Goal: Information Seeking & Learning: Learn about a topic

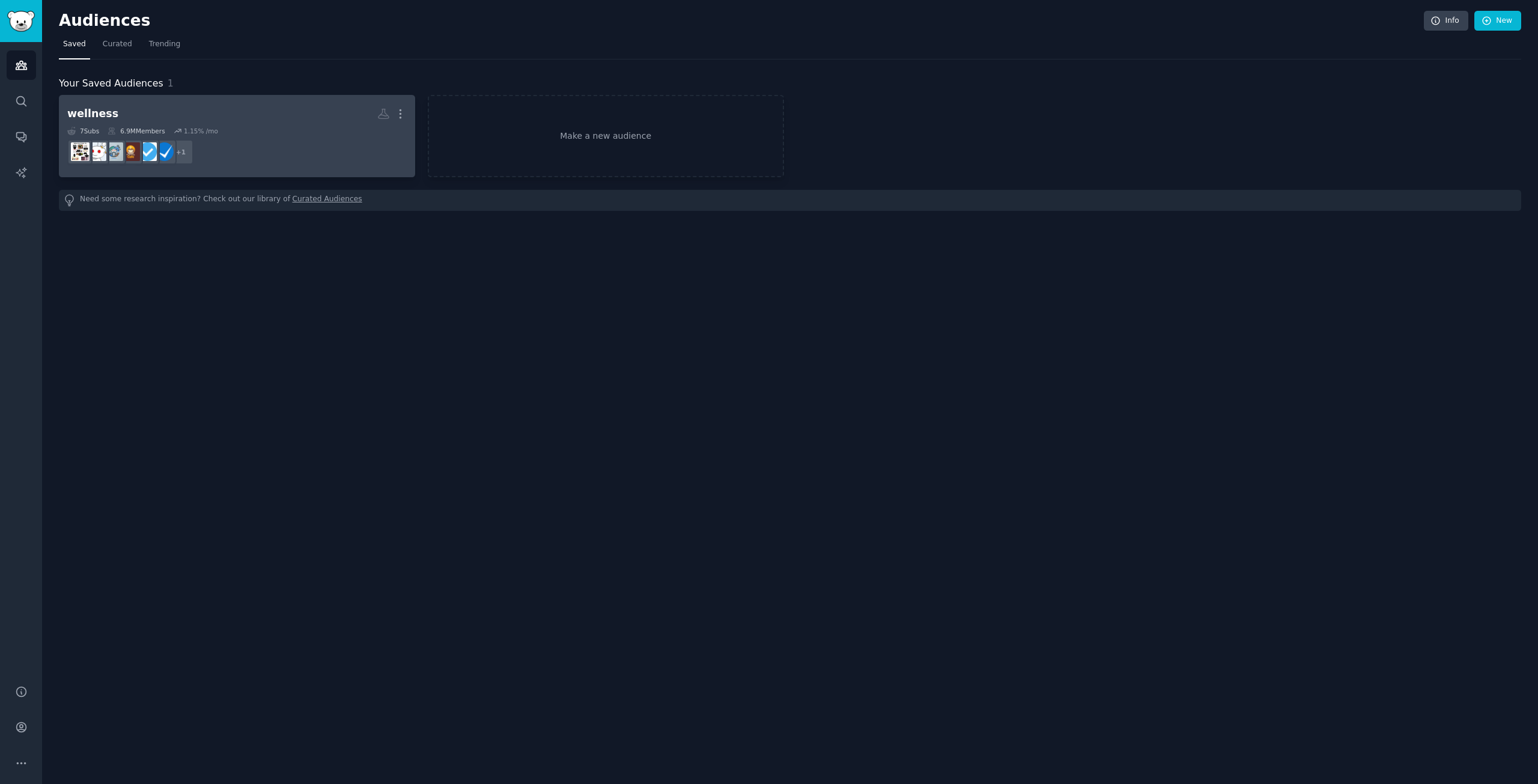
click at [275, 128] on div "7 Sub s 6.9M Members 1.15 % /mo" at bounding box center [237, 131] width 339 height 8
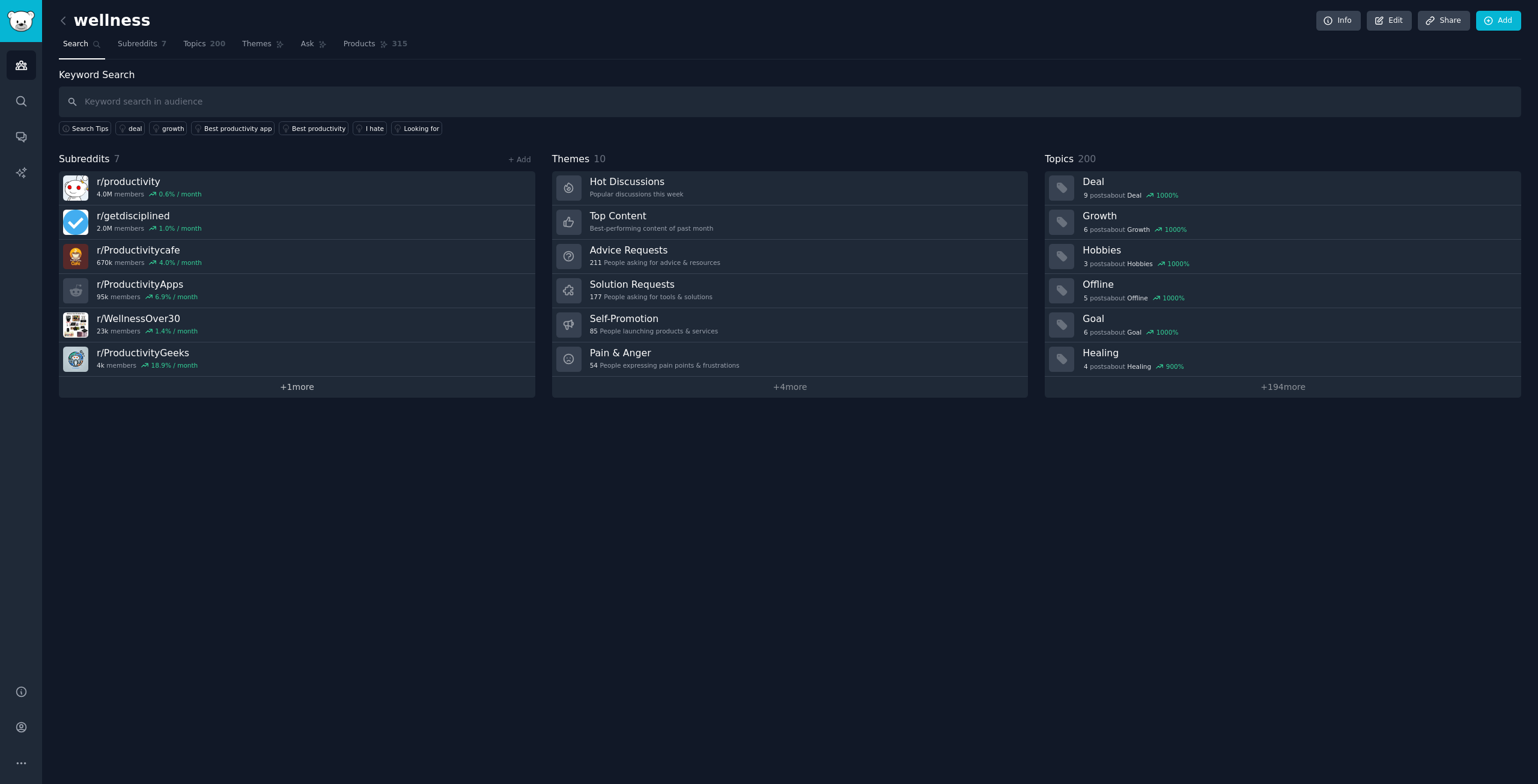
click at [306, 387] on link "+ 1 more" at bounding box center [297, 387] width 477 height 21
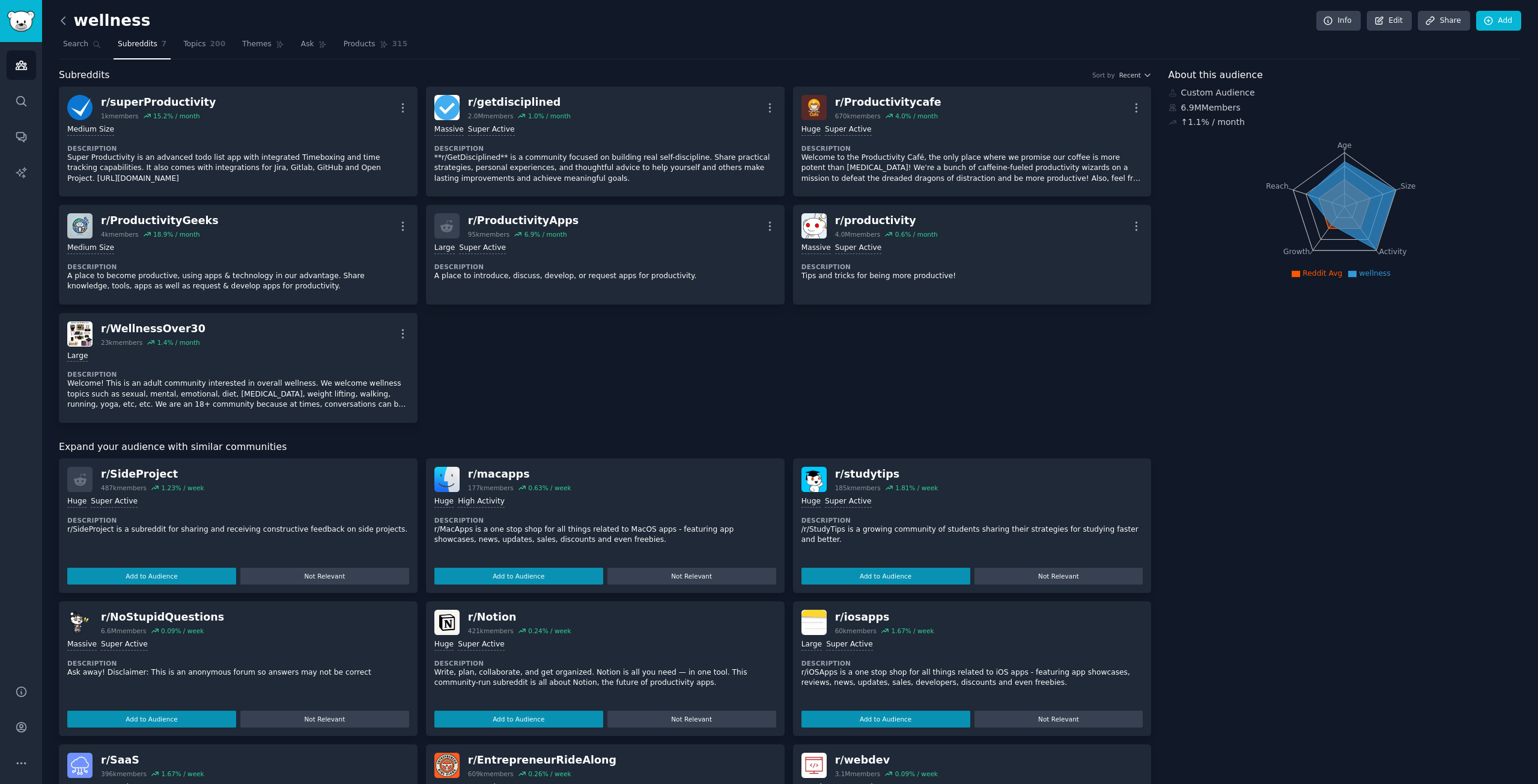
click at [64, 16] on icon at bounding box center [63, 21] width 12 height 12
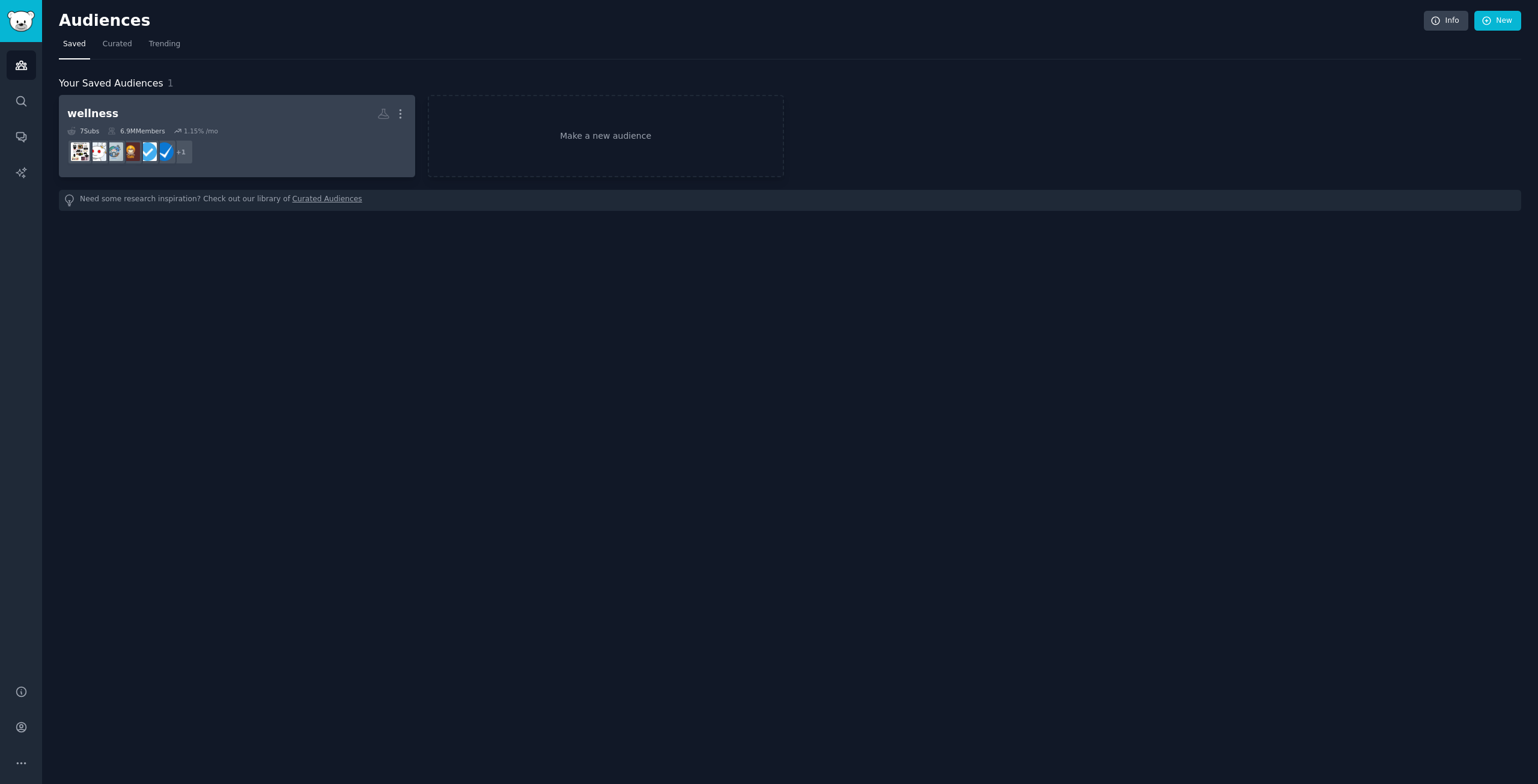
click at [273, 154] on dd "+ 1" at bounding box center [237, 152] width 339 height 34
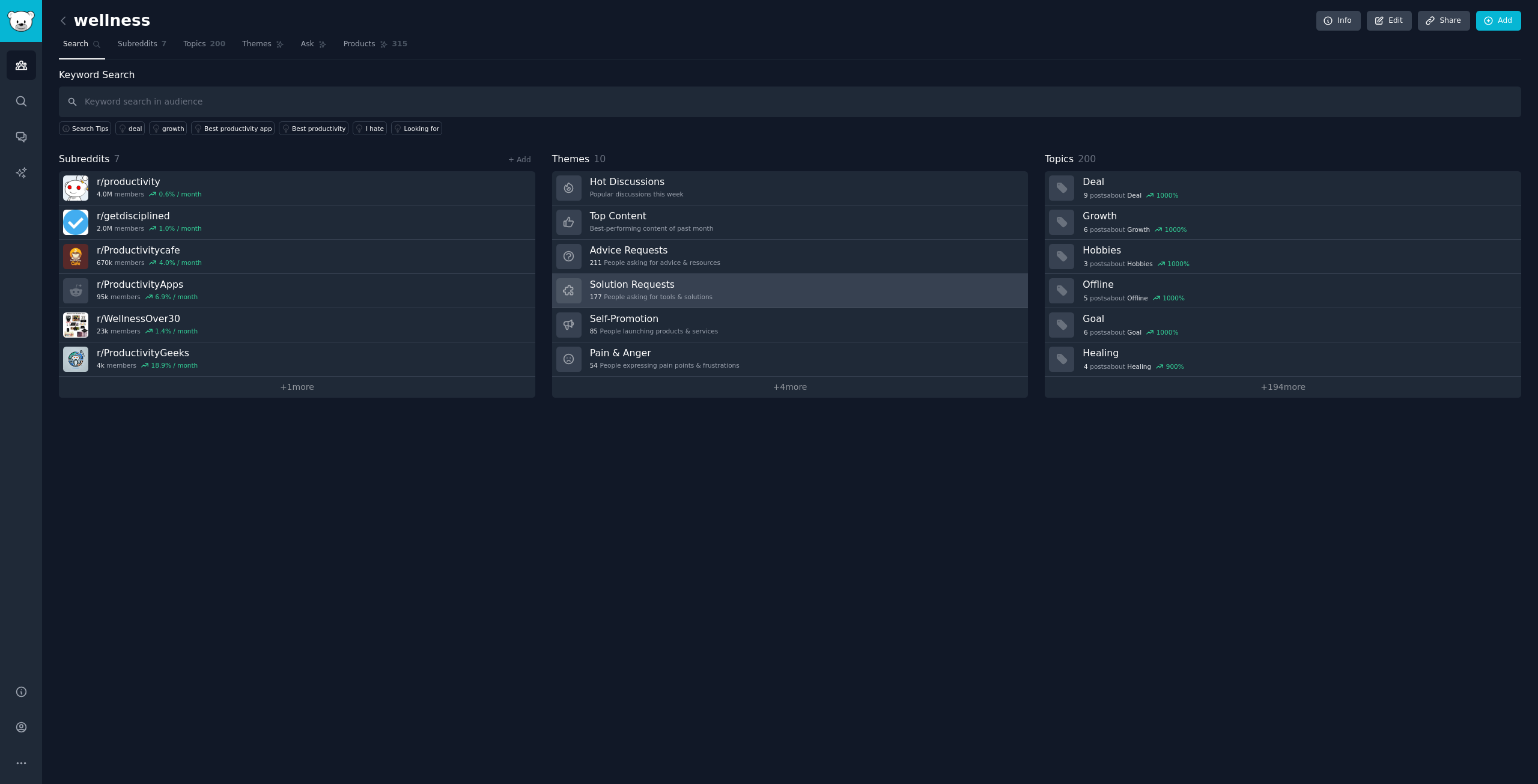
click at [665, 295] on div "177 People asking for tools & solutions" at bounding box center [651, 297] width 122 height 8
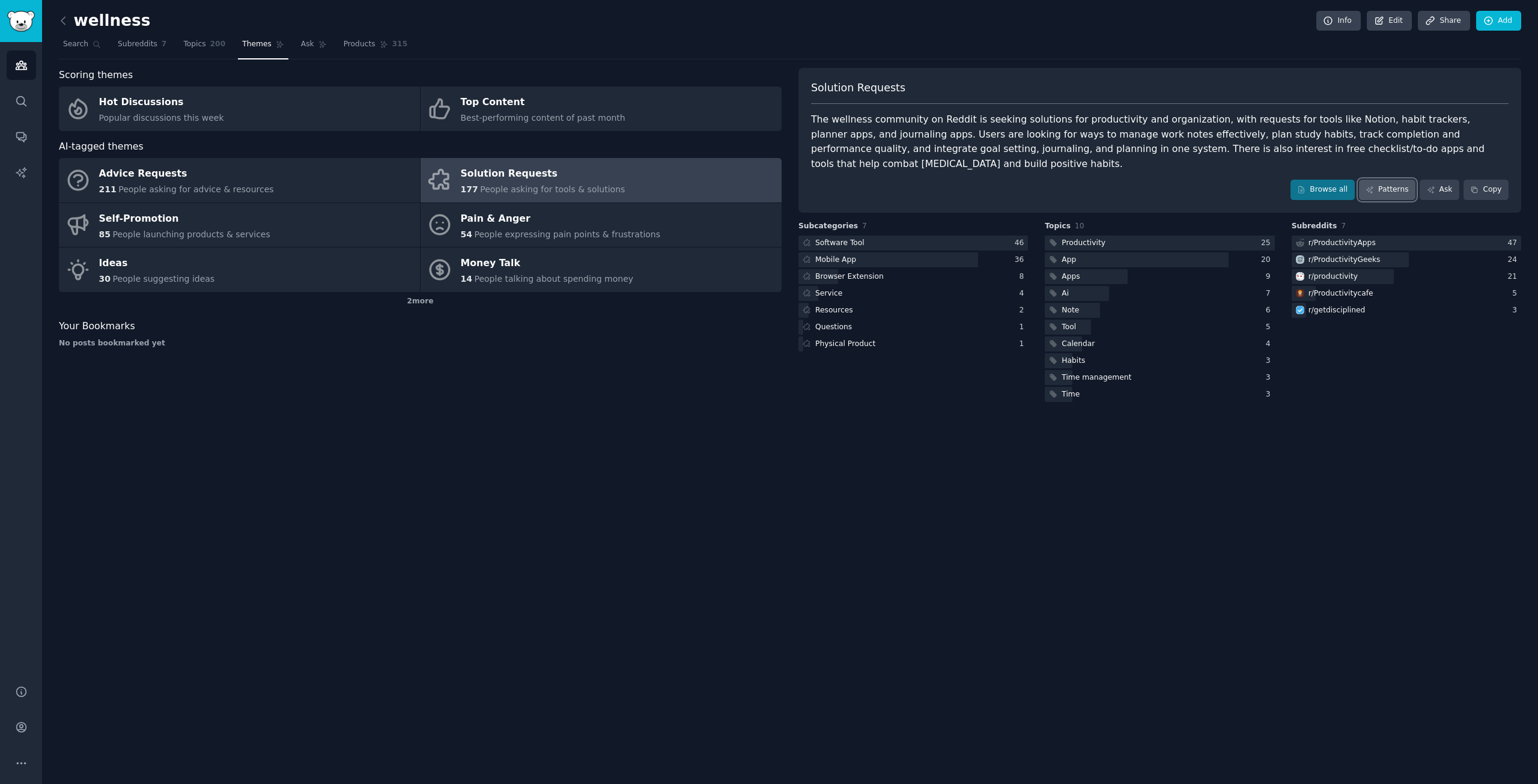
click at [1405, 180] on link "Patterns" at bounding box center [1387, 190] width 56 height 21
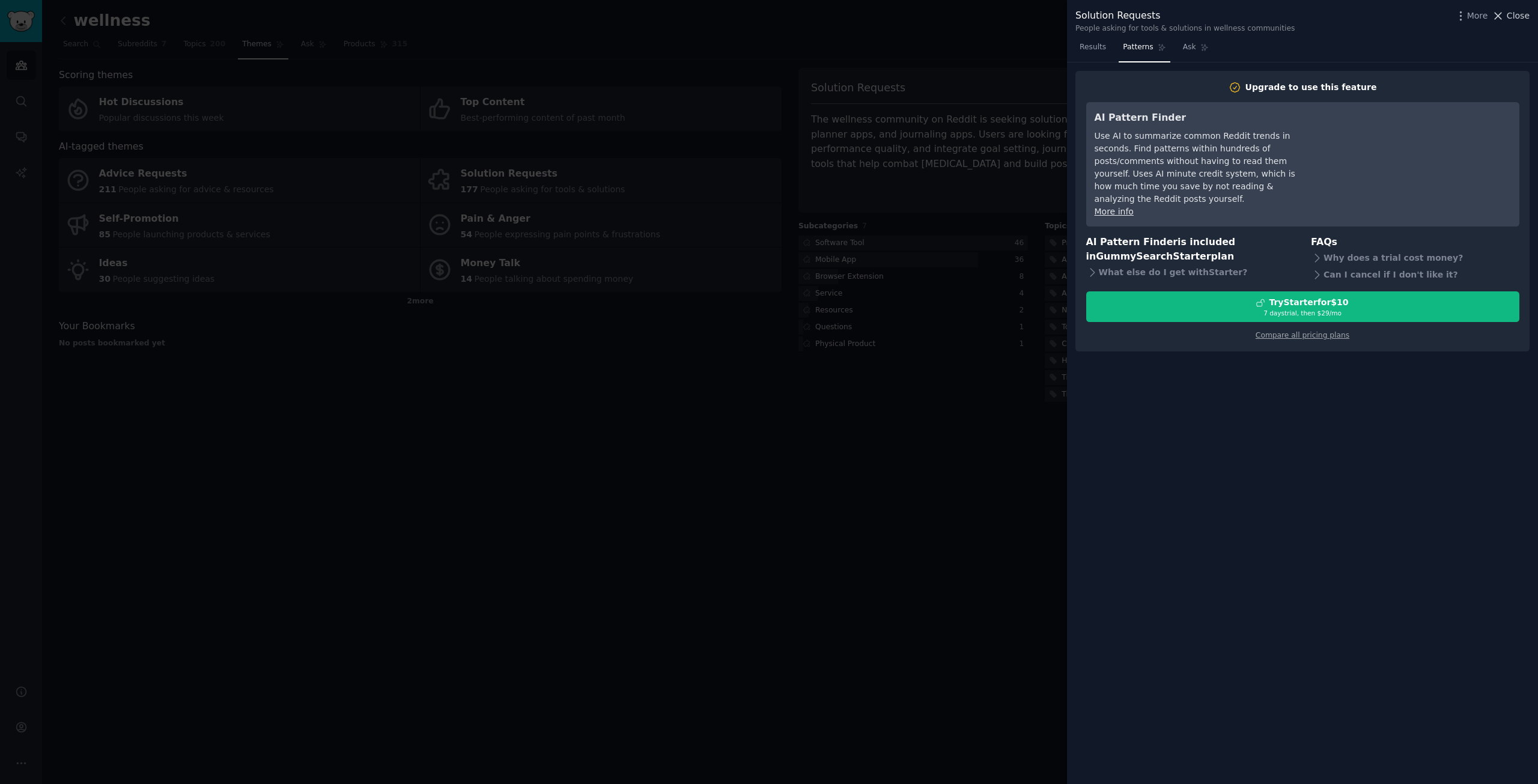
click at [1515, 11] on span "Close" at bounding box center [1517, 16] width 23 height 12
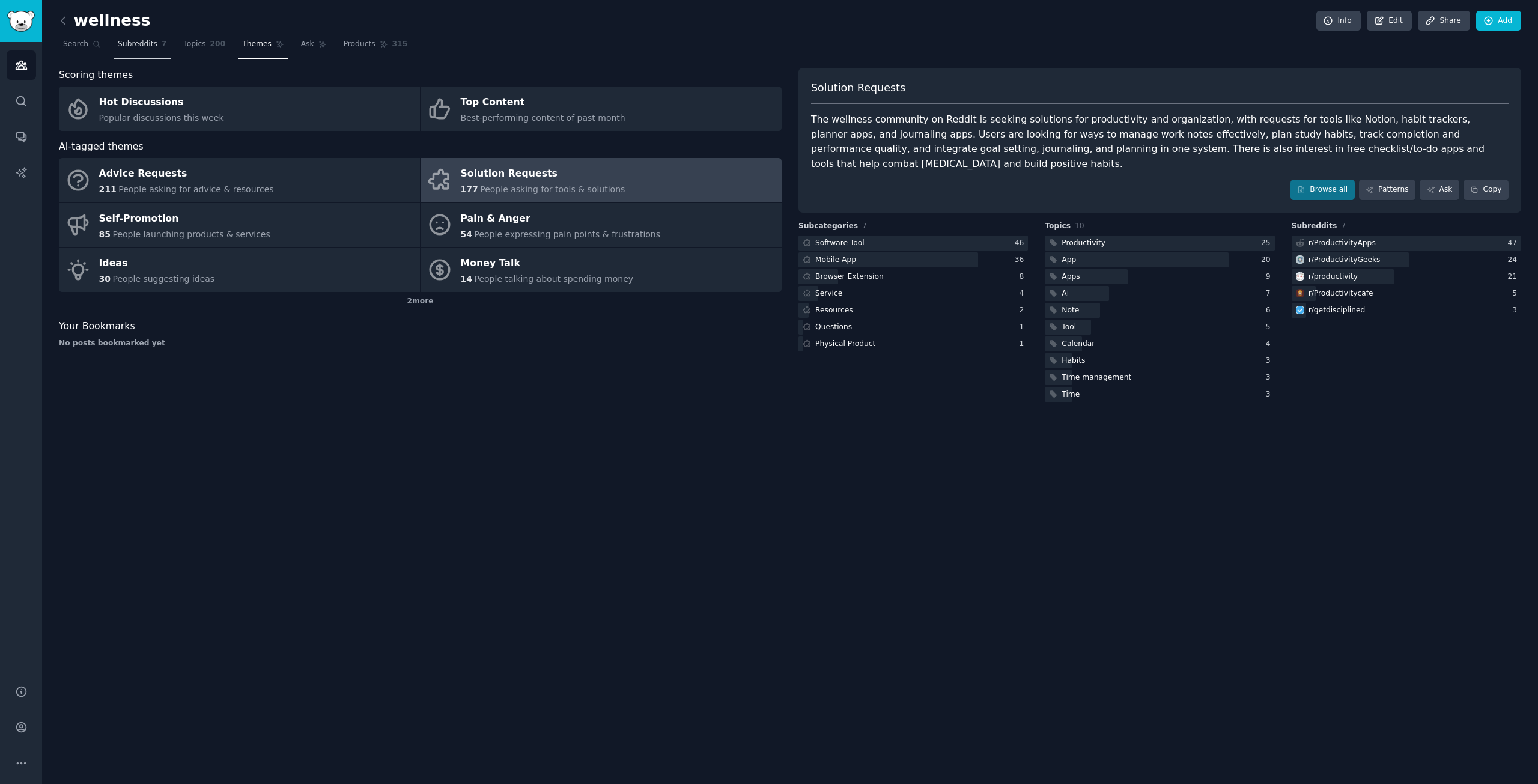
click at [125, 45] on span "Subreddits" at bounding box center [137, 45] width 40 height 11
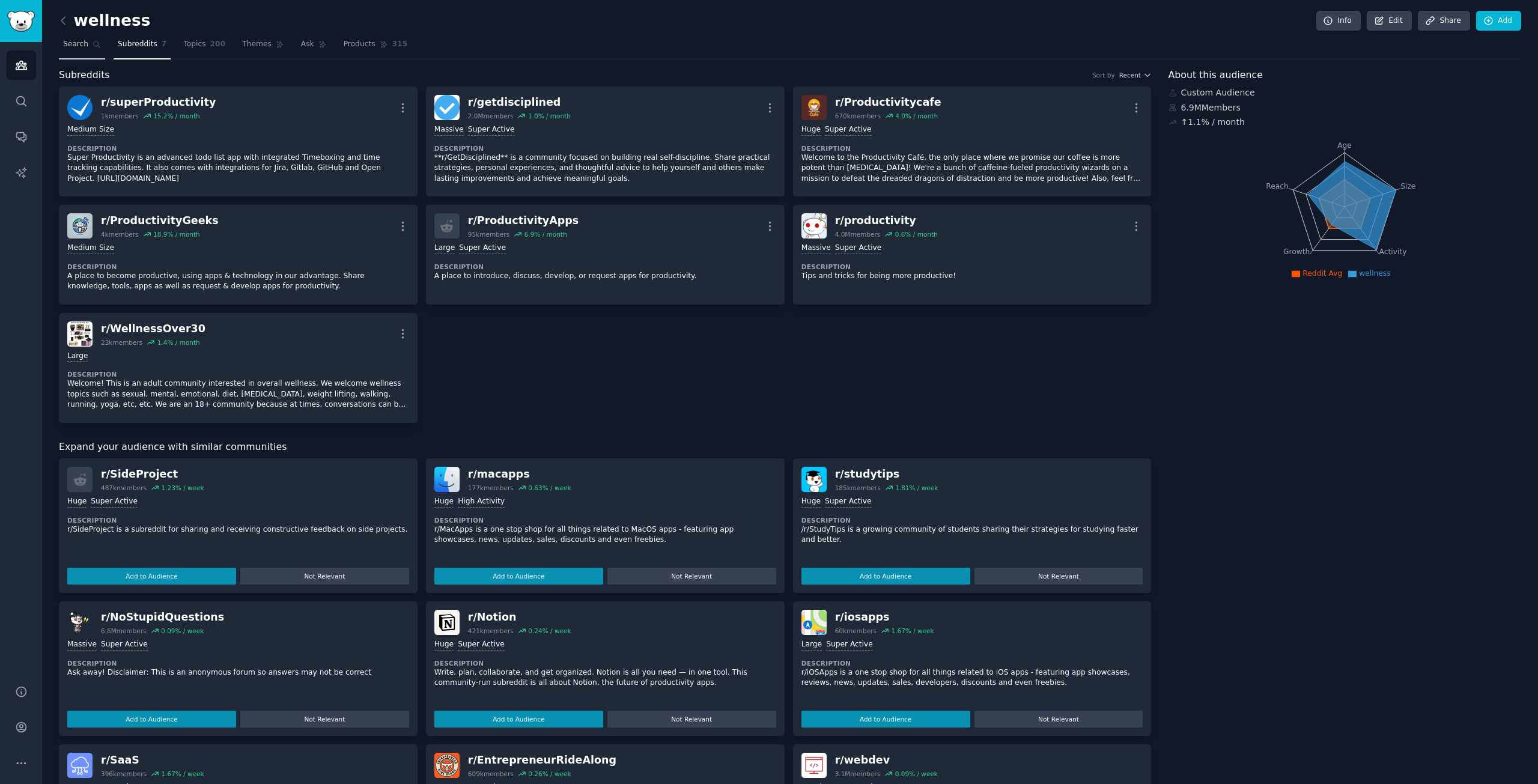
click at [71, 44] on span "Search" at bounding box center [76, 45] width 25 height 11
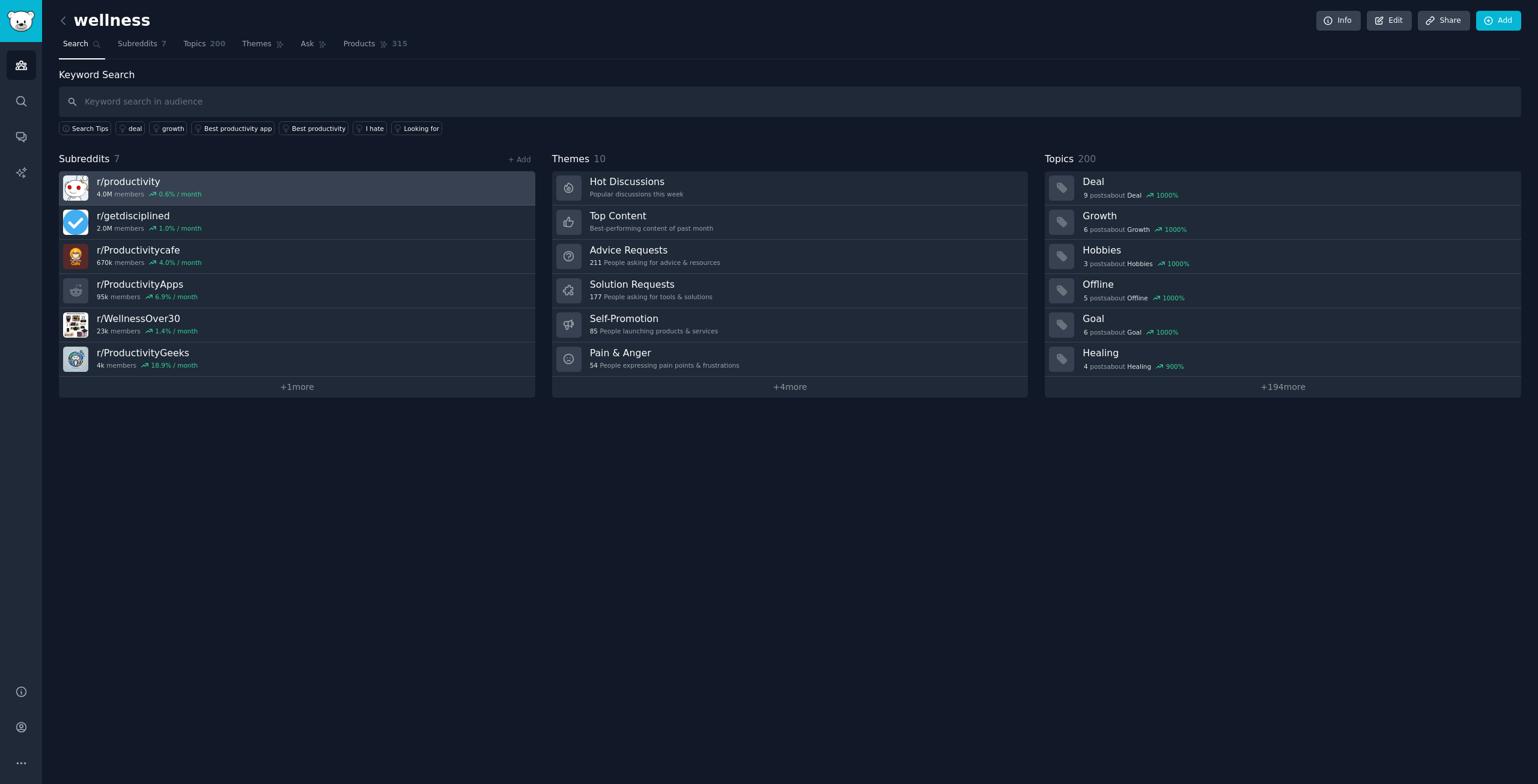
click at [237, 183] on link "r/ productivity 4.0M members 0.6 % / month" at bounding box center [297, 188] width 477 height 34
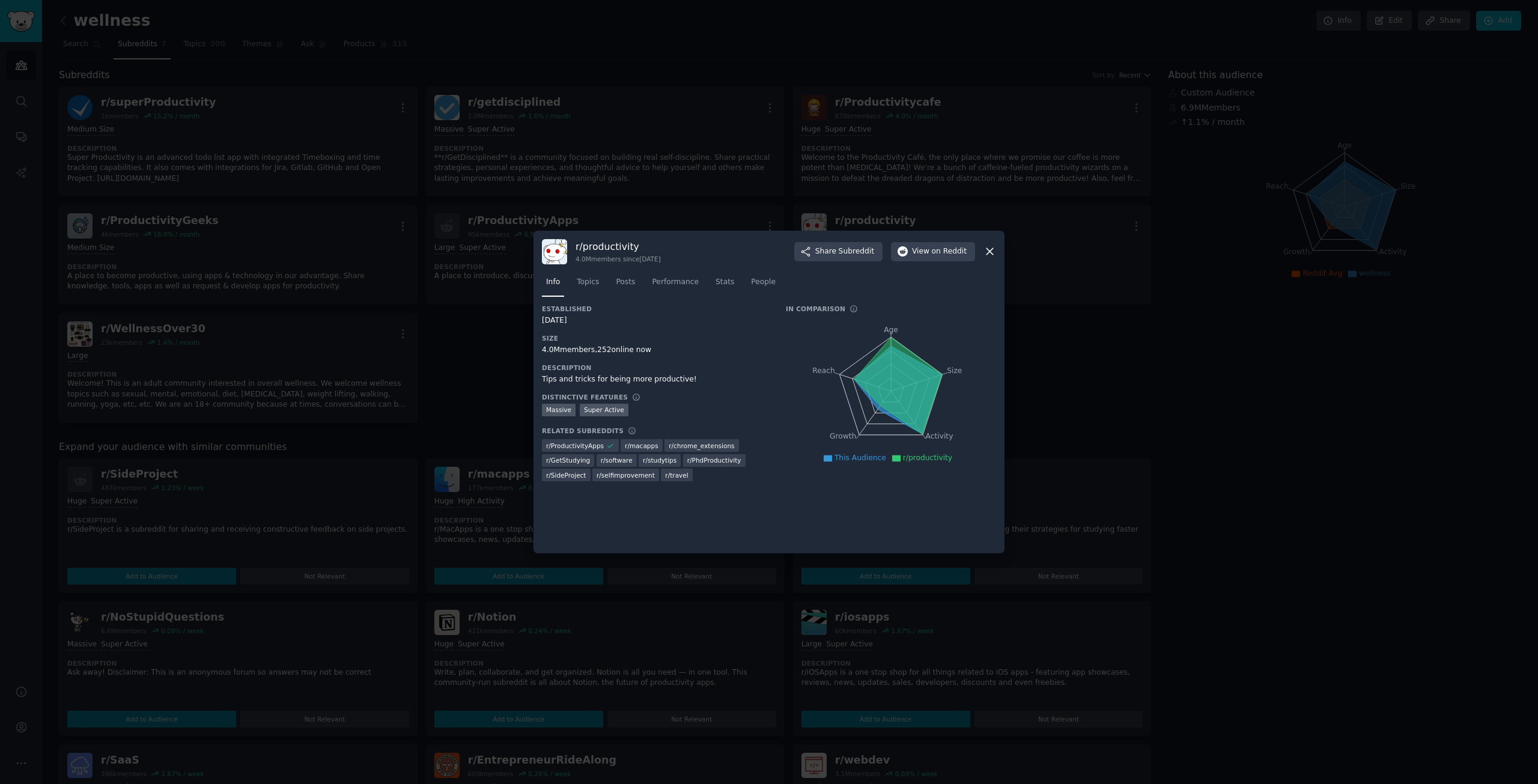
click at [992, 251] on icon at bounding box center [989, 251] width 12 height 12
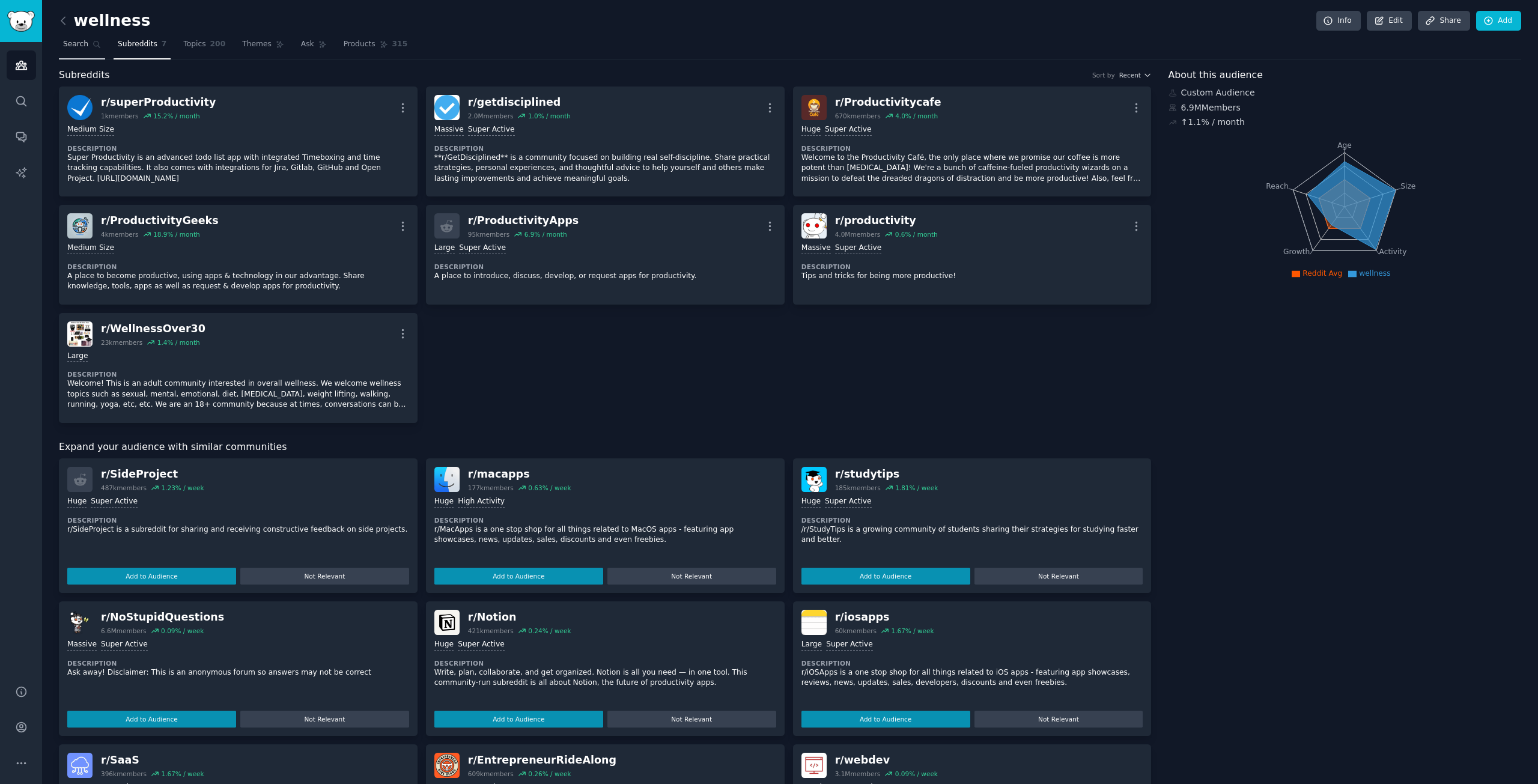
click at [84, 45] on span "Search" at bounding box center [76, 45] width 25 height 11
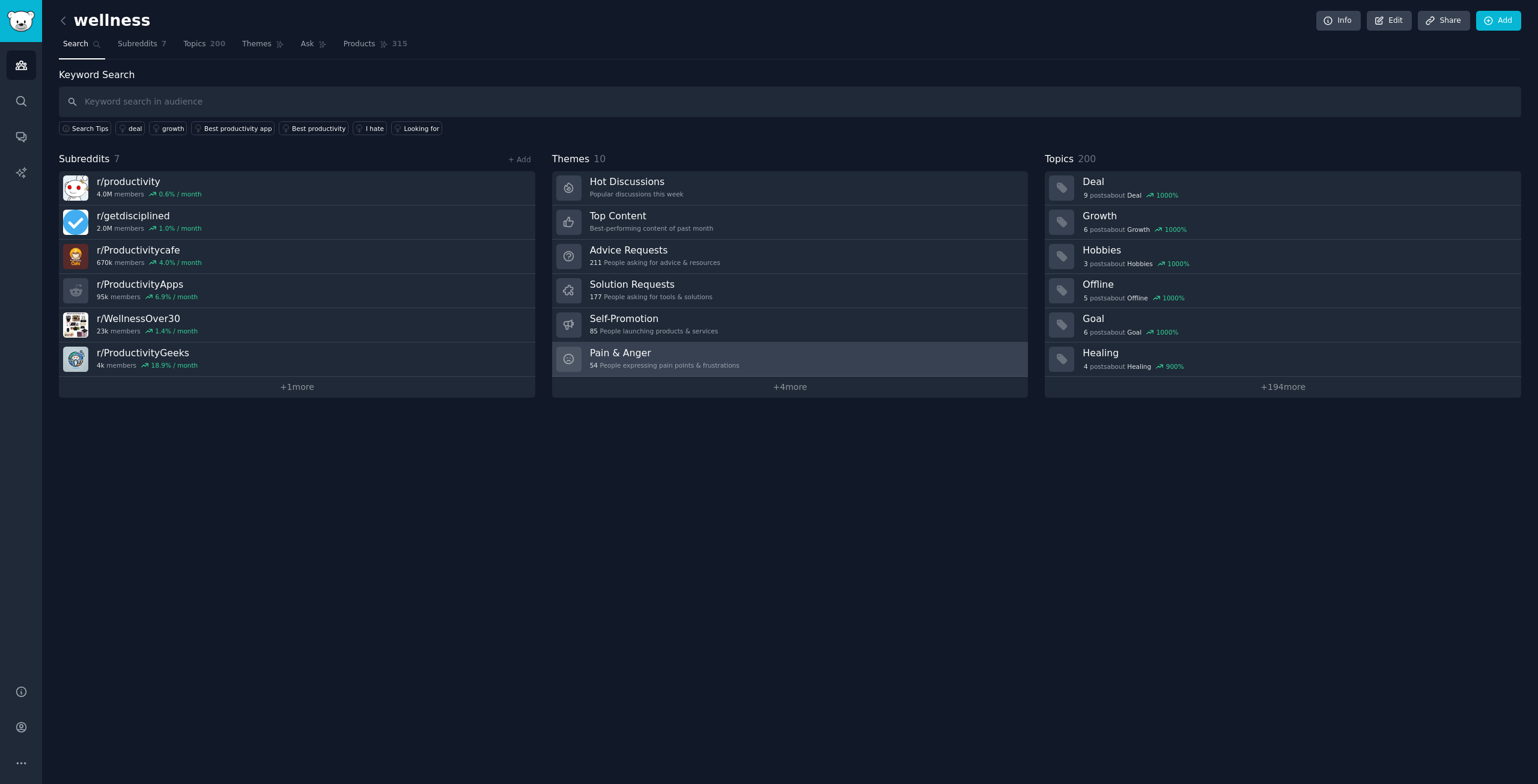
click at [787, 356] on link "Pain & Anger 54 People expressing pain points & frustrations" at bounding box center [790, 360] width 477 height 34
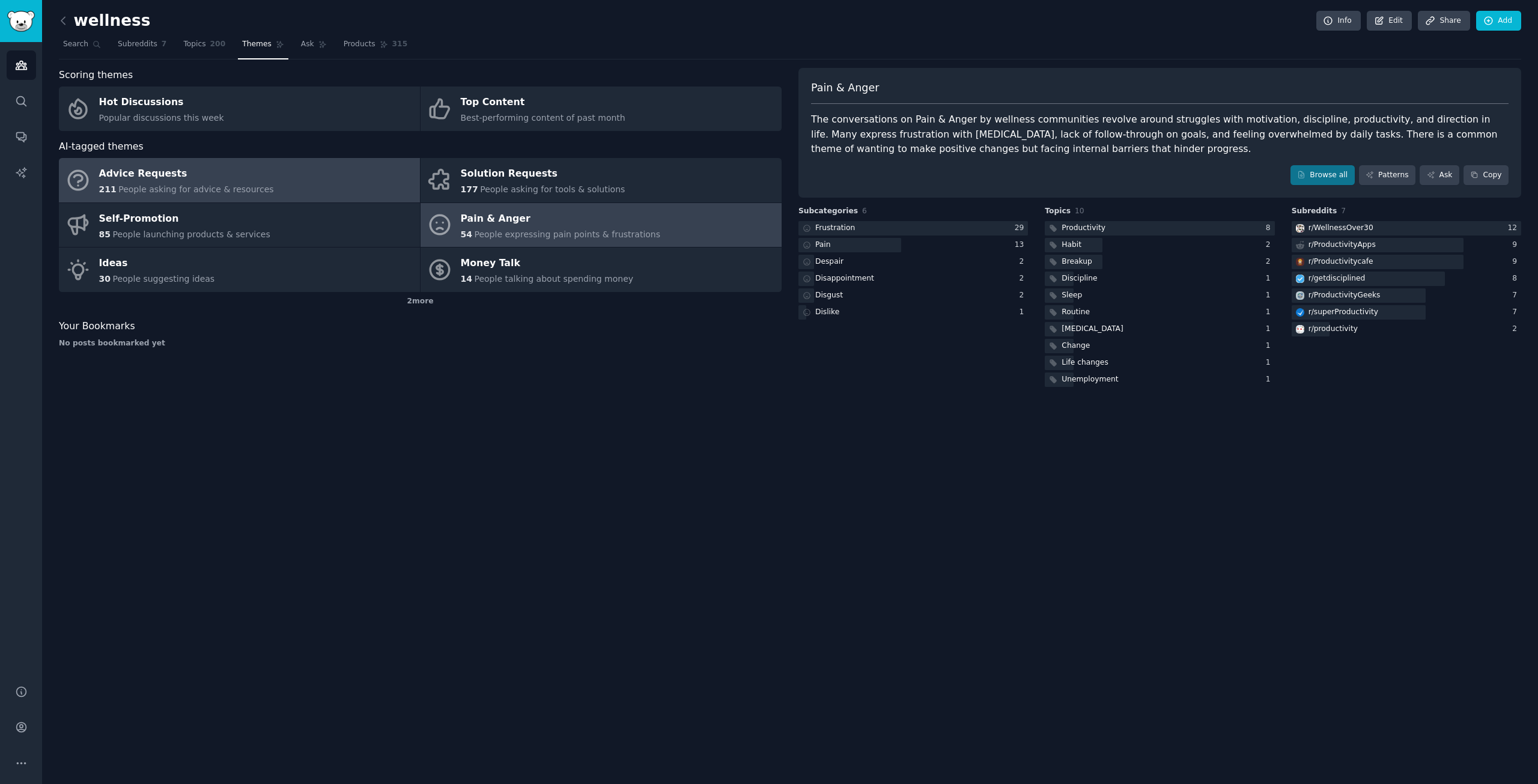
click at [247, 185] on span "People asking for advice & resources" at bounding box center [196, 189] width 155 height 10
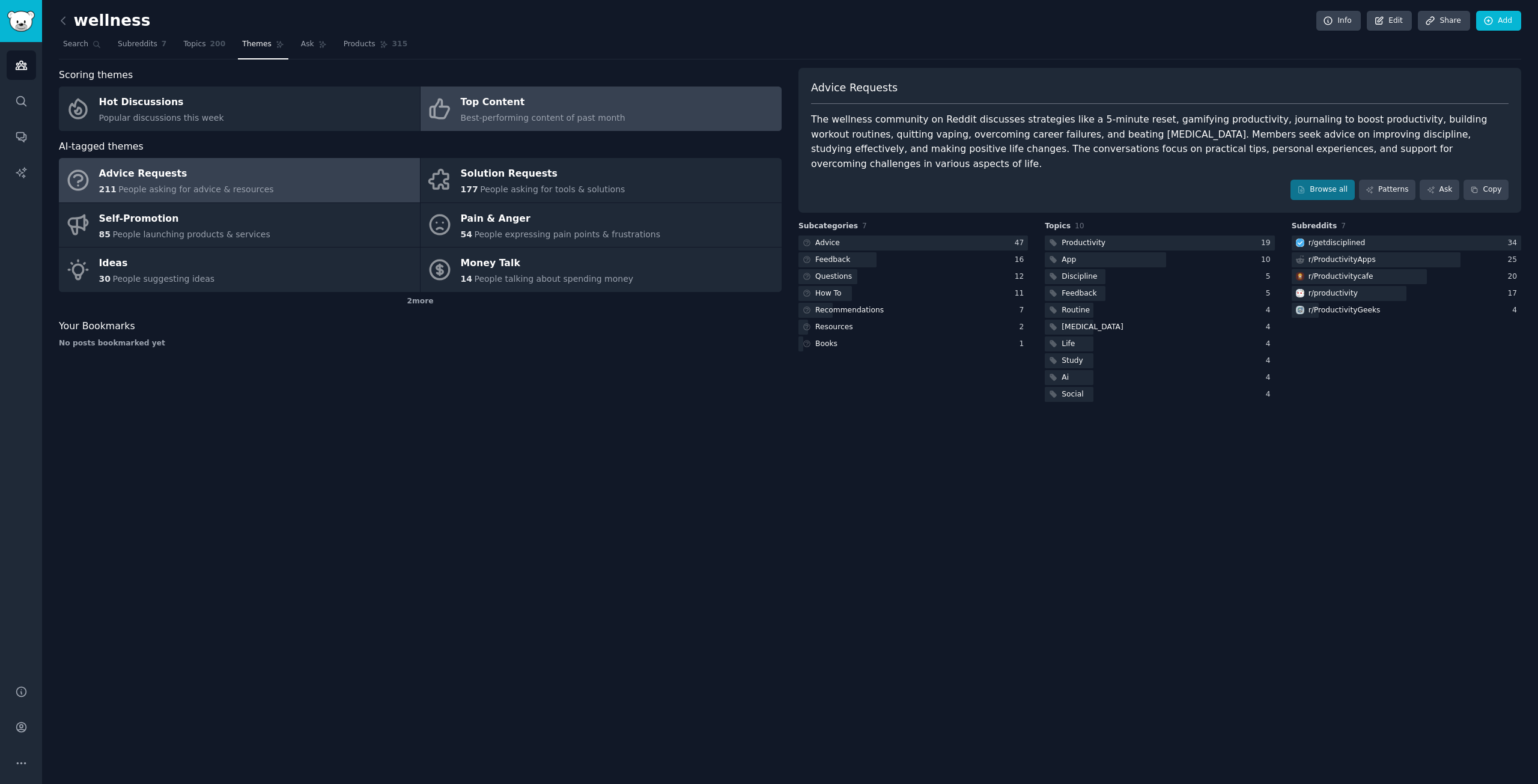
click at [511, 106] on div "Top Content" at bounding box center [543, 103] width 165 height 19
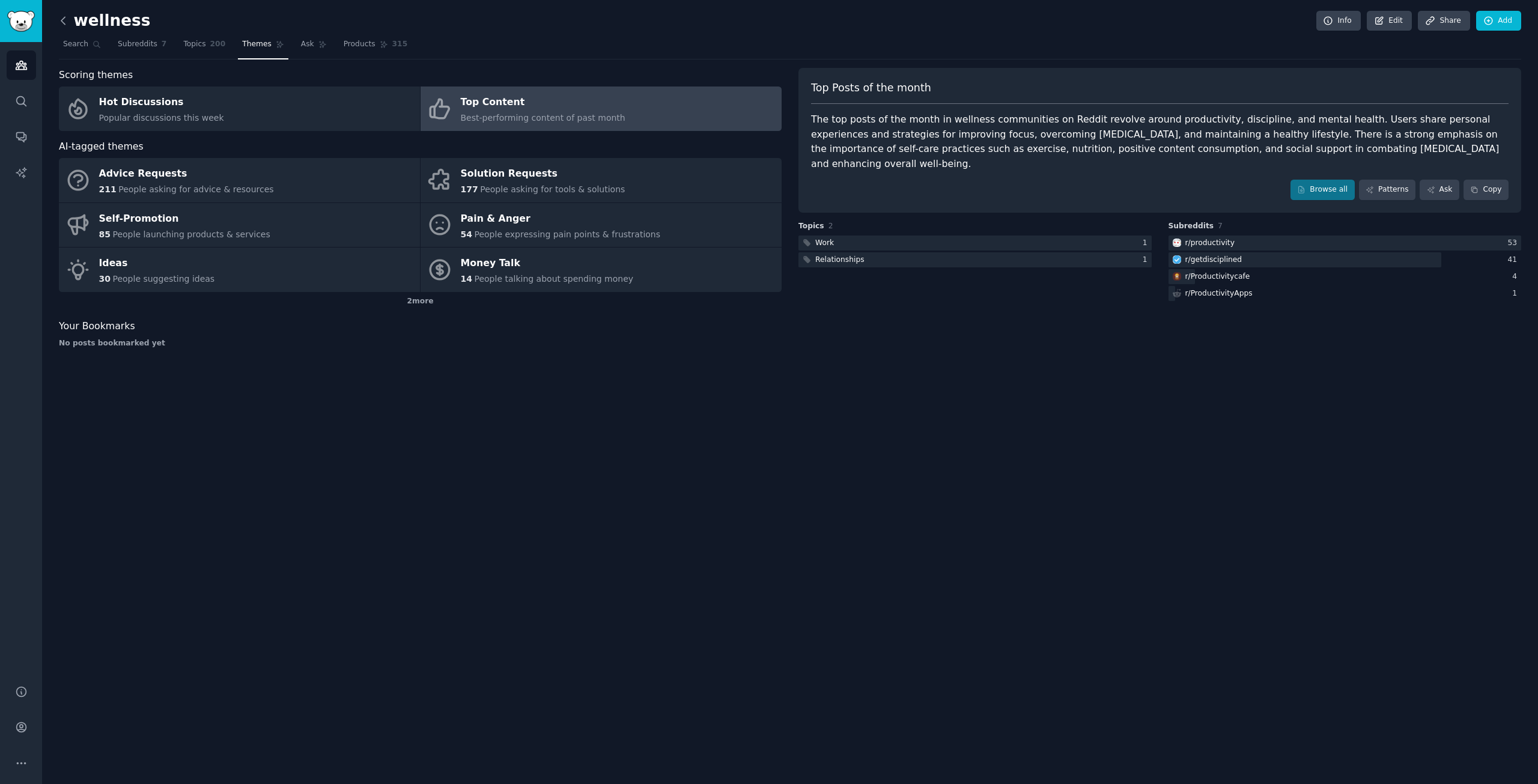
drag, startPoint x: 199, startPoint y: 47, endPoint x: 65, endPoint y: 21, distance: 136.5
click at [199, 47] on link "Topics 200" at bounding box center [204, 47] width 50 height 25
click at [65, 21] on icon at bounding box center [63, 21] width 12 height 12
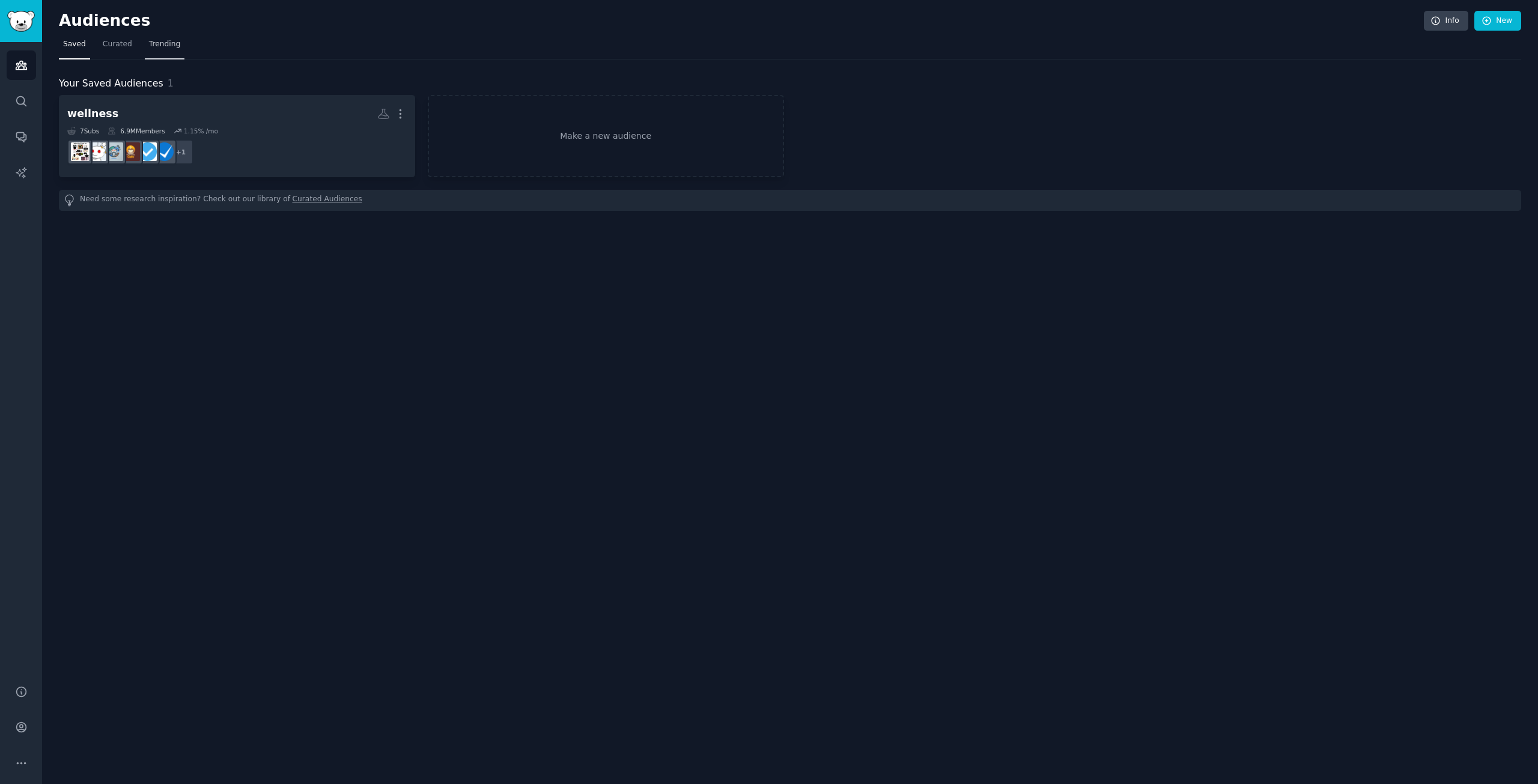
click at [156, 47] on span "Trending" at bounding box center [164, 45] width 31 height 11
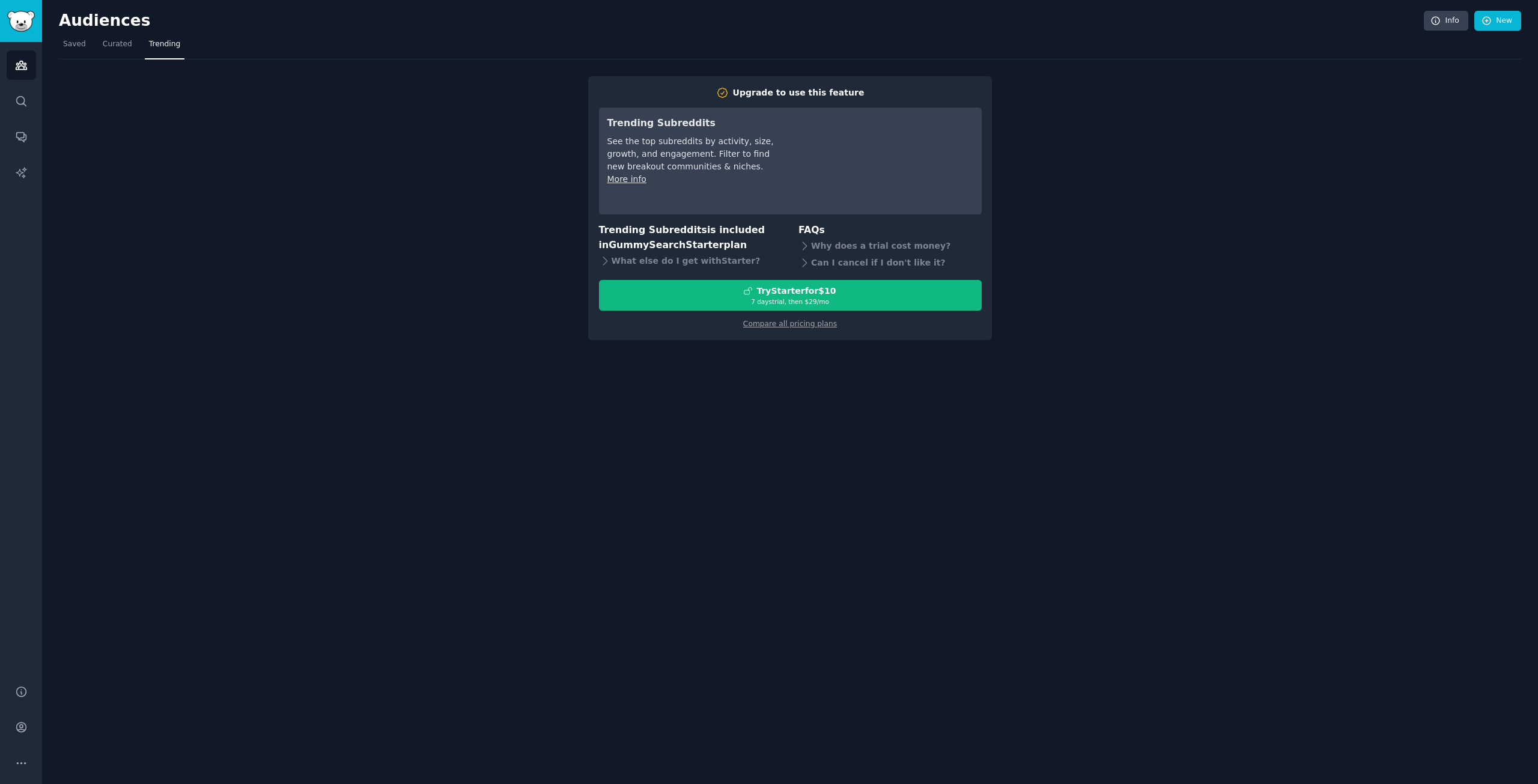
click at [341, 176] on div "Upgrade to use this feature Trending Subreddits See the top subreddits by activ…" at bounding box center [790, 200] width 1462 height 281
click at [76, 47] on span "Saved" at bounding box center [74, 45] width 23 height 11
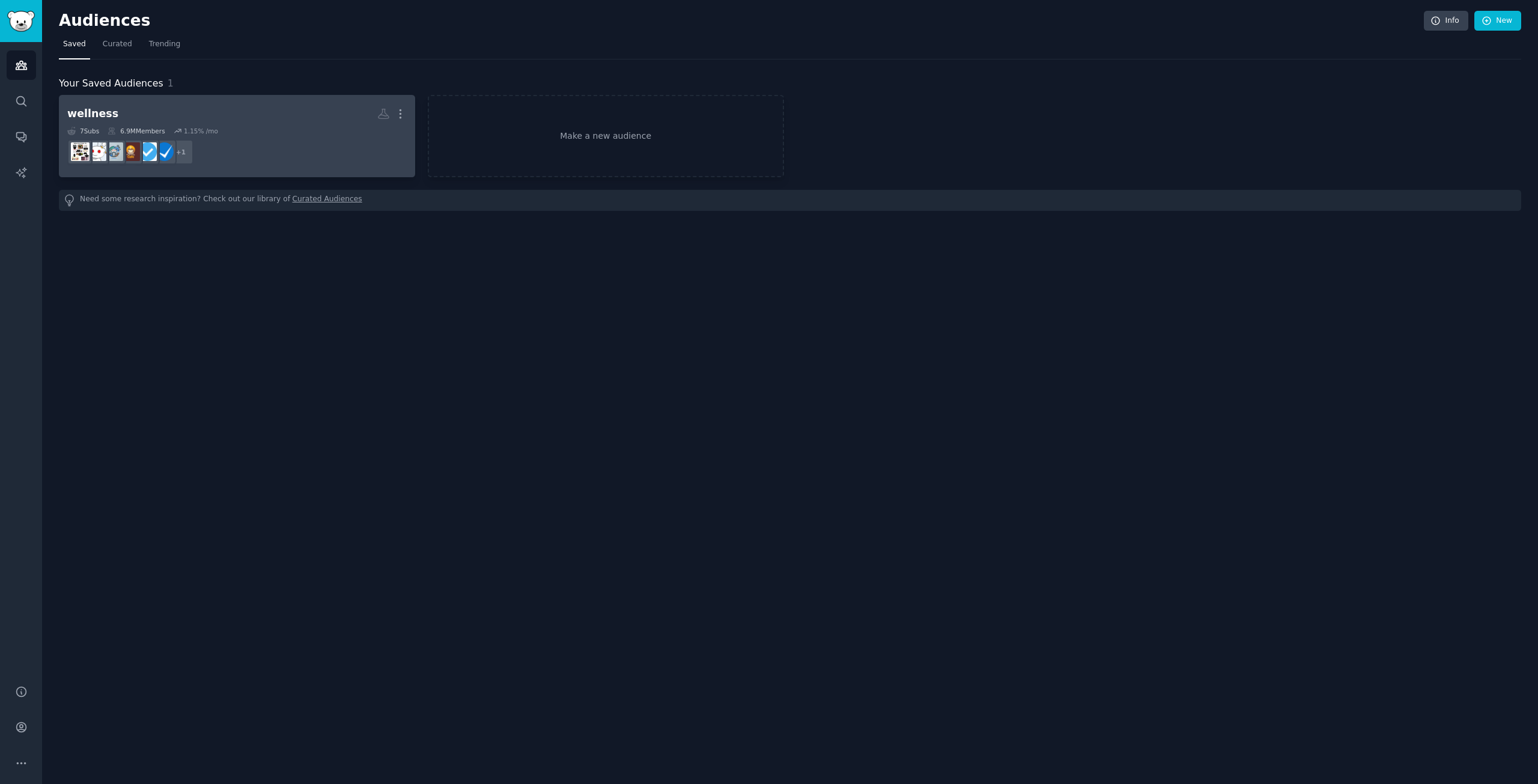
click at [271, 135] on dd "+ 1" at bounding box center [237, 152] width 339 height 34
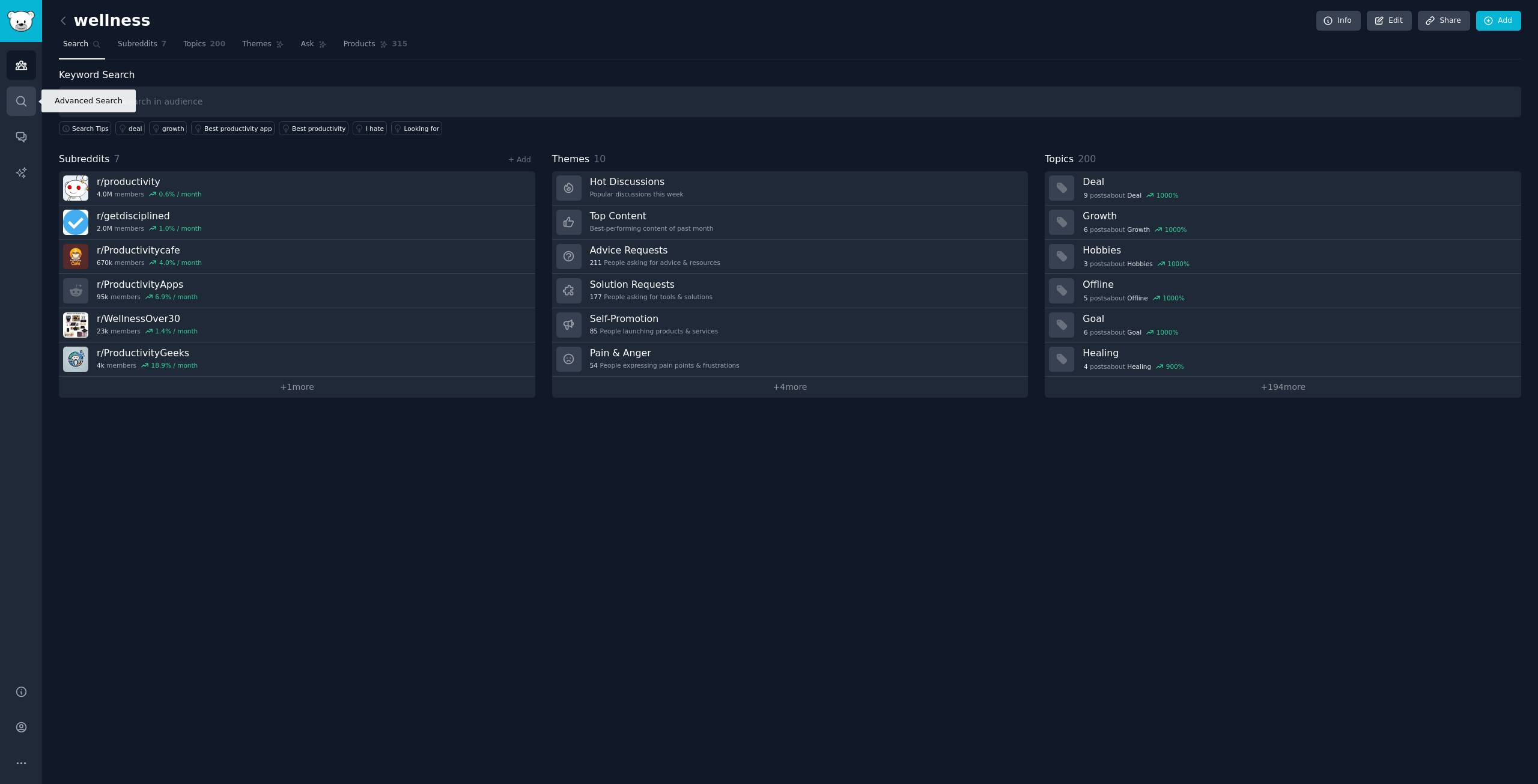
click at [15, 96] on icon "Sidebar" at bounding box center [21, 101] width 12 height 12
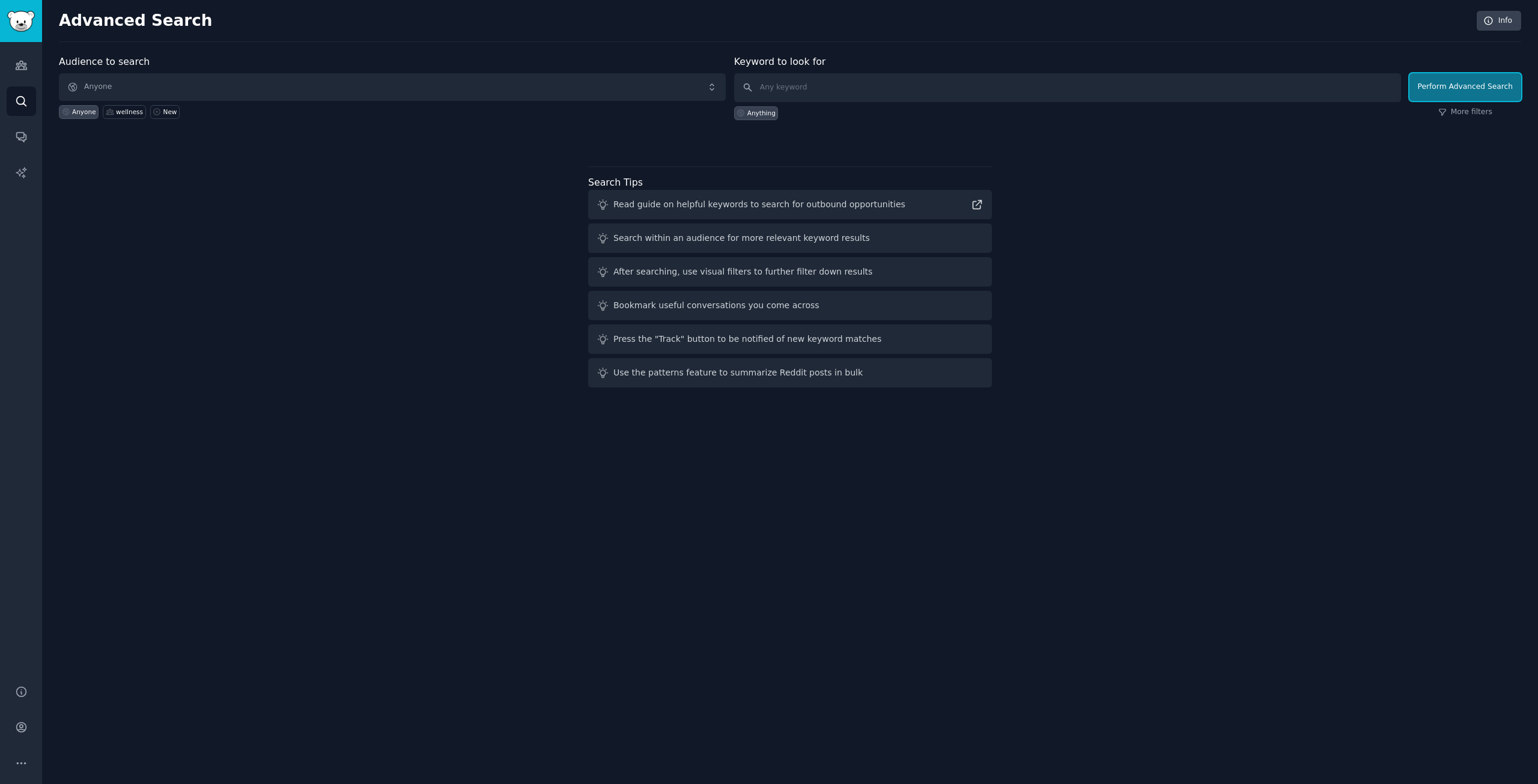
click at [1449, 90] on button "Perform Advanced Search" at bounding box center [1465, 87] width 112 height 27
click at [19, 53] on link "Audiences" at bounding box center [21, 65] width 30 height 30
